Goal: Transaction & Acquisition: Purchase product/service

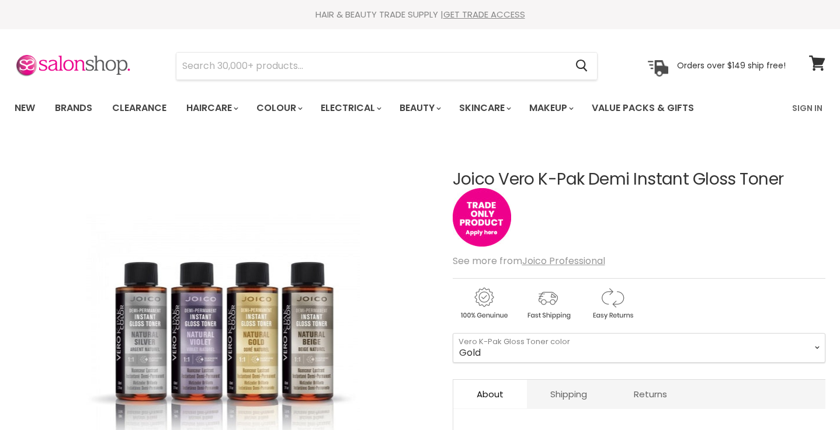
click at [250, 331] on img "Joico Vero K-Pak Demi Instant Gloss Toner image. Click or Scroll to Zoom." at bounding box center [223, 349] width 273 height 409
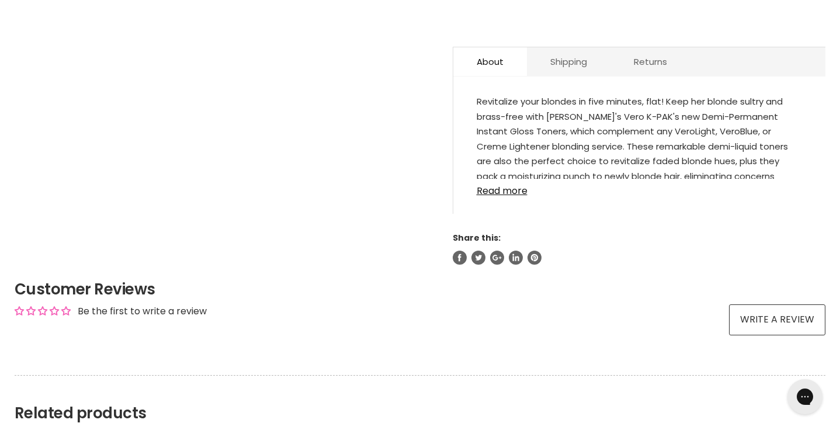
scroll to position [319, 0]
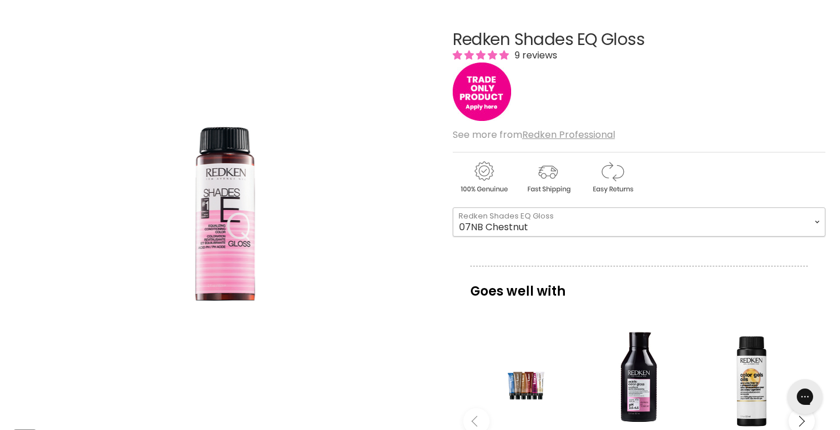
select select "07NB Chestnut"
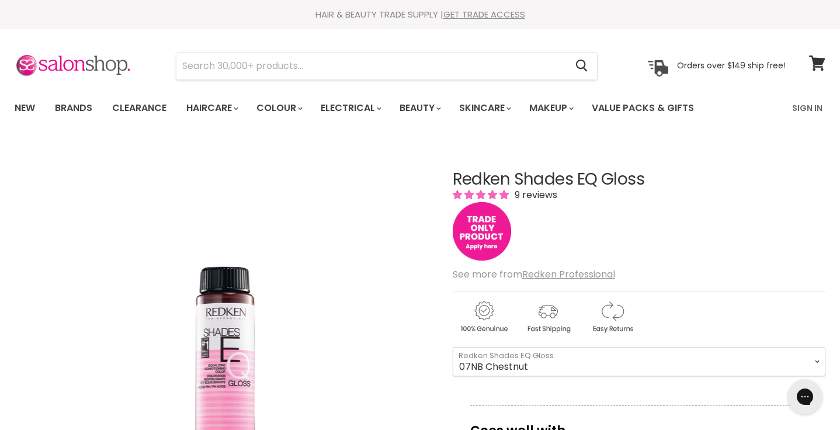
click at [500, 243] on img "Main content" at bounding box center [482, 231] width 58 height 58
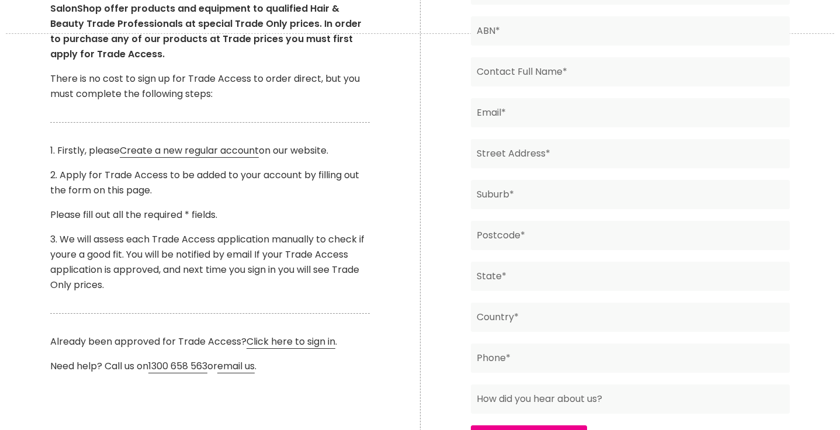
scroll to position [811, 0]
